Goal: Information Seeking & Learning: Understand process/instructions

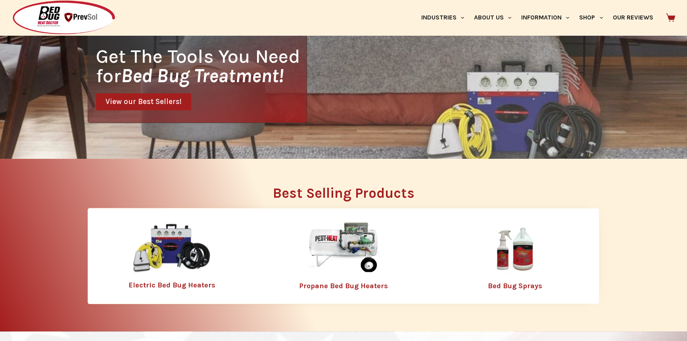
click at [193, 285] on link "Electric Bed Bug Heaters" at bounding box center [172, 285] width 87 height 9
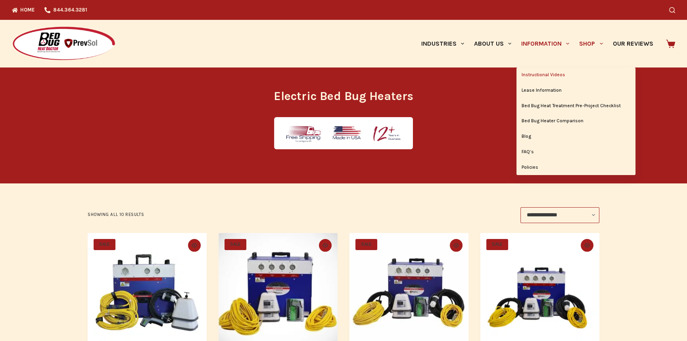
click at [548, 73] on link "Instructional Videos" at bounding box center [576, 74] width 119 height 15
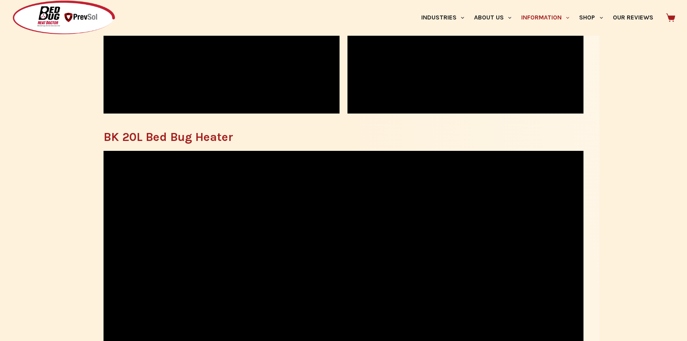
scroll to position [901, 0]
